Goal: Task Accomplishment & Management: Complete application form

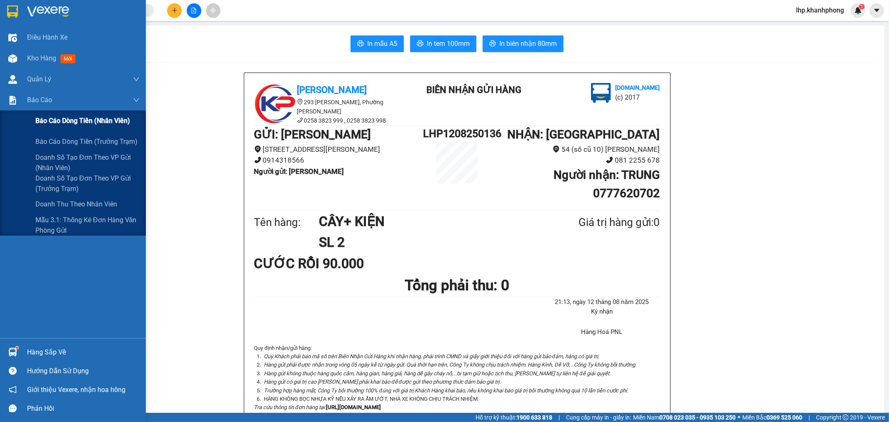
click at [49, 121] on span "Báo cáo dòng tiền (nhân viên)" at bounding box center [82, 120] width 95 height 10
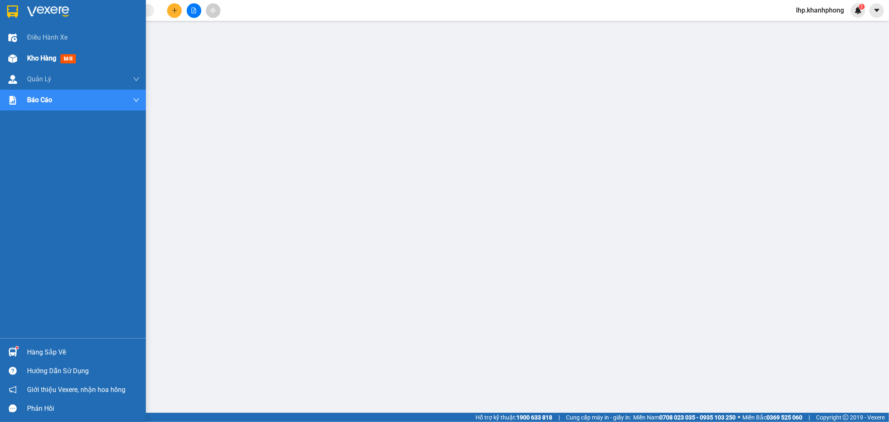
drag, startPoint x: 8, startPoint y: 59, endPoint x: 17, endPoint y: 60, distance: 8.8
click at [9, 60] on img at bounding box center [12, 58] width 9 height 9
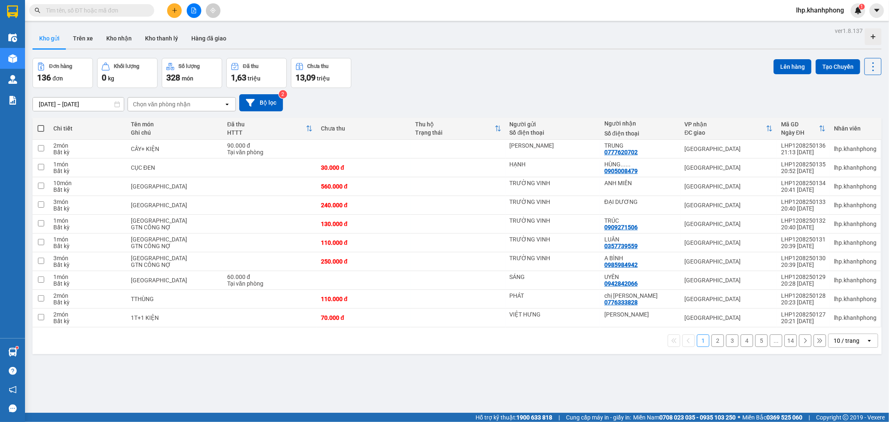
click at [138, 8] on input "text" at bounding box center [95, 10] width 98 height 9
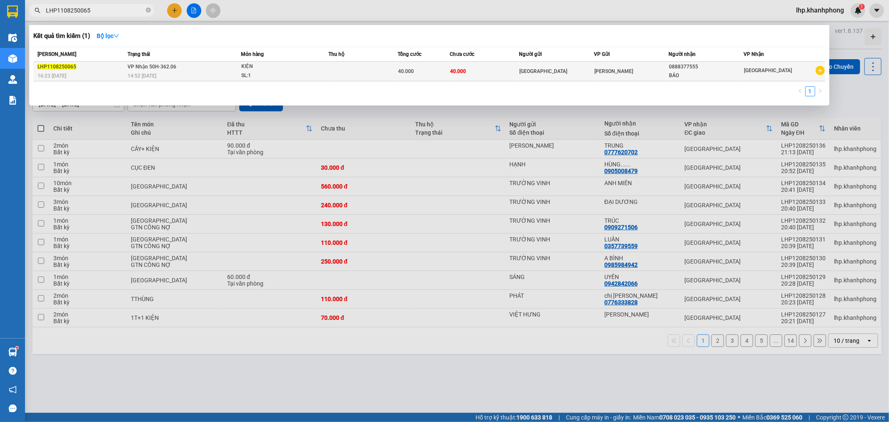
type input "LHP1108250065"
click at [363, 78] on td at bounding box center [362, 72] width 69 height 20
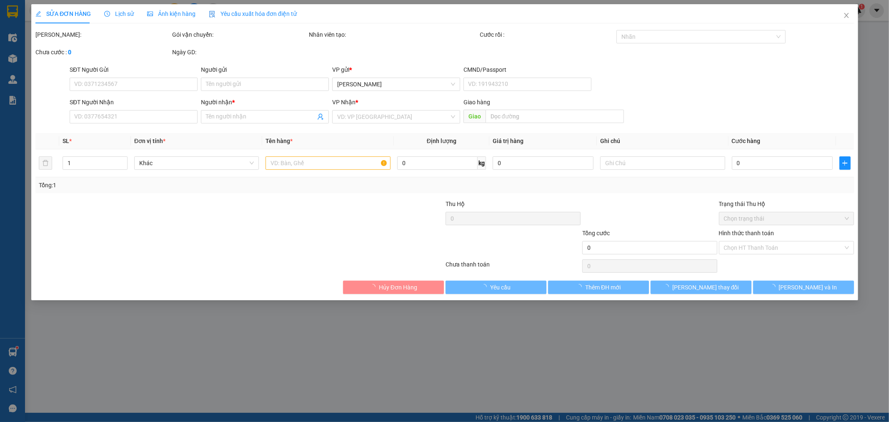
type input "[GEOGRAPHIC_DATA]"
type input "0888377555"
type input "BẢO"
type input "40.000"
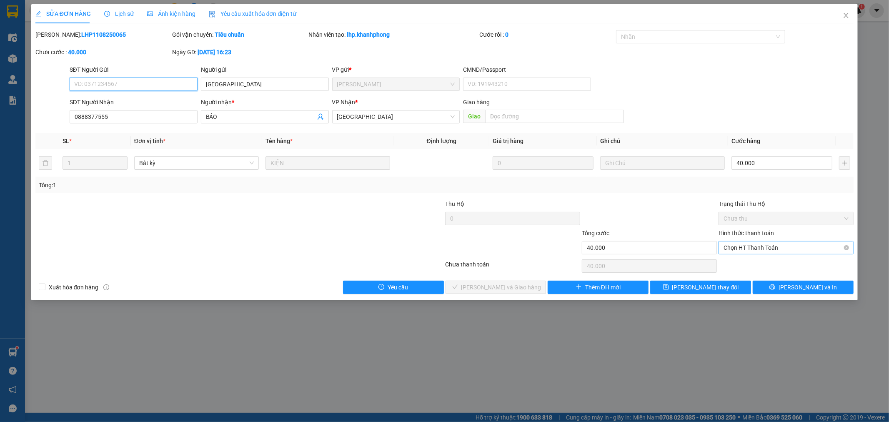
click at [769, 244] on span "Chọn HT Thanh Toán" at bounding box center [786, 247] width 125 height 13
click at [765, 261] on div "Tại văn phòng" at bounding box center [786, 264] width 125 height 9
type input "0"
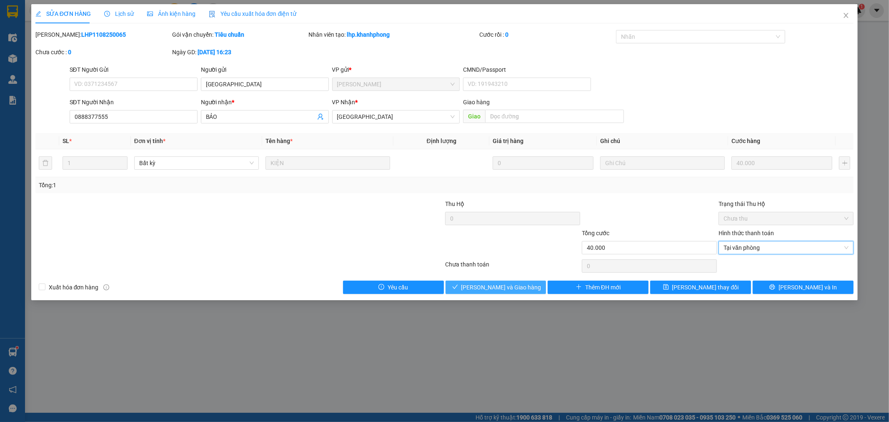
click at [532, 289] on button "[PERSON_NAME] và Giao hàng" at bounding box center [496, 287] width 101 height 13
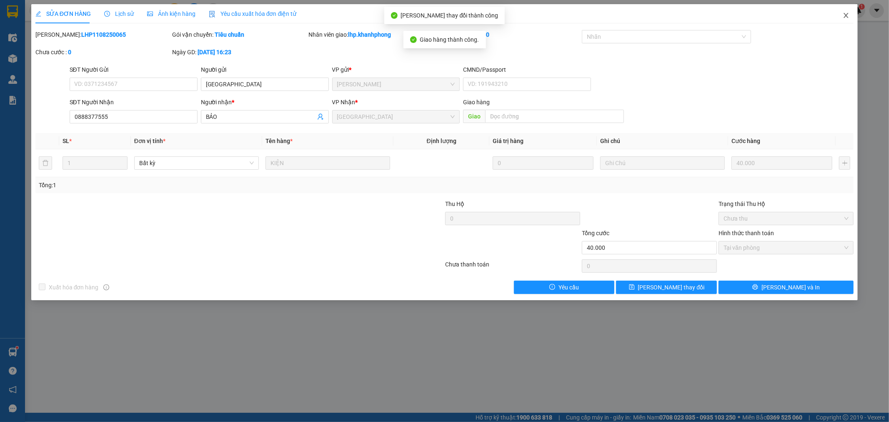
click at [842, 15] on span "Close" at bounding box center [845, 15] width 23 height 23
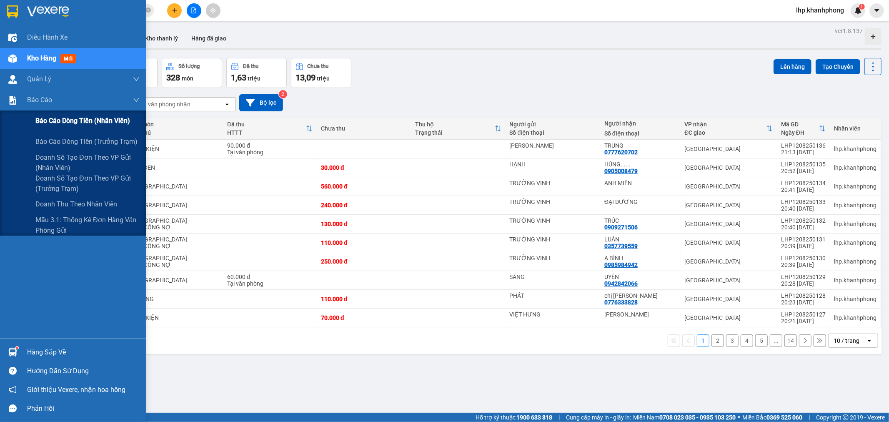
click at [51, 117] on span "Báo cáo dòng tiền (nhân viên)" at bounding box center [82, 120] width 95 height 10
